Goal: Task Accomplishment & Management: Use online tool/utility

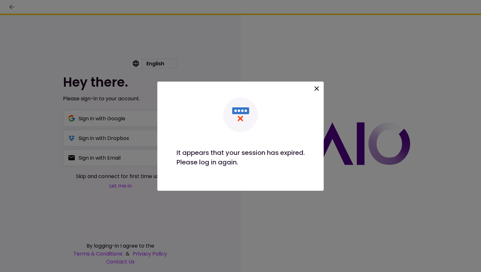
click at [316, 88] on icon at bounding box center [317, 89] width 8 height 8
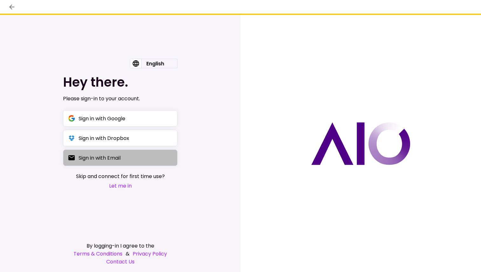
click at [117, 165] on button "Sign in with Email" at bounding box center [120, 158] width 114 height 17
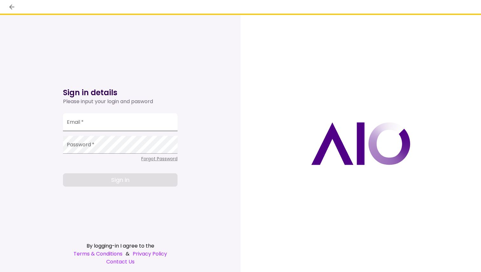
click at [85, 127] on input "Email   *" at bounding box center [120, 122] width 114 height 18
click at [14, 7] on icon "back" at bounding box center [12, 7] width 8 height 8
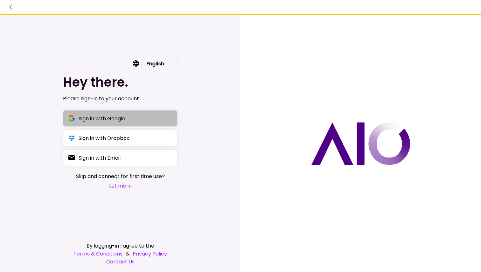
click at [105, 120] on div "Sign in with Google" at bounding box center [102, 119] width 47 height 8
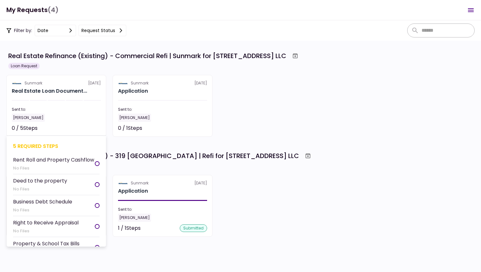
scroll to position [16, 0]
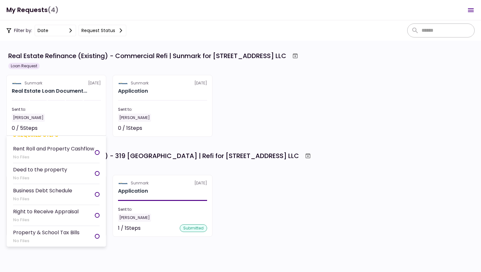
click at [69, 159] on div "No Files" at bounding box center [53, 157] width 81 height 6
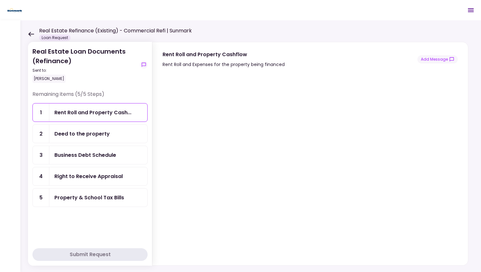
click at [102, 132] on div "Deed to the property" at bounding box center [81, 134] width 55 height 8
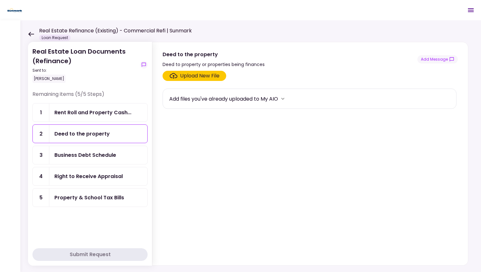
click at [120, 152] on div "Business Debt Schedule" at bounding box center [98, 155] width 88 height 8
